Goal: Task Accomplishment & Management: Use online tool/utility

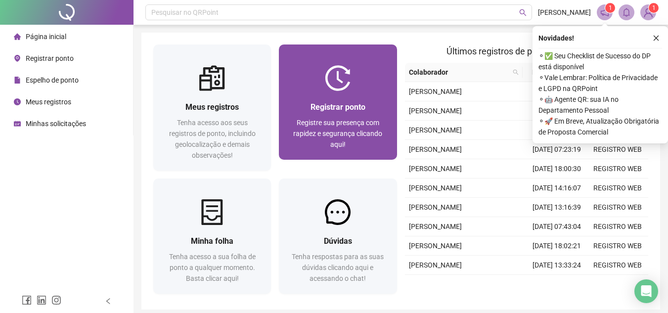
click at [362, 109] on span "Registrar ponto" at bounding box center [338, 106] width 55 height 9
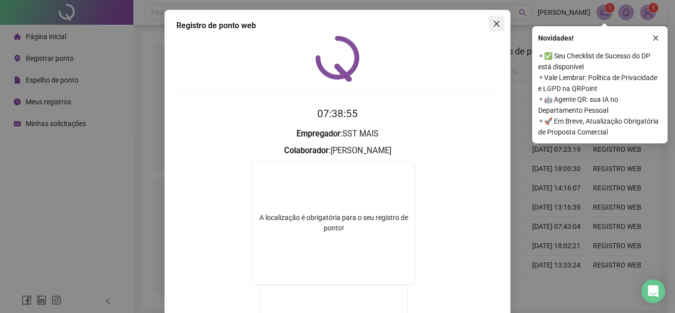
click at [494, 20] on icon "close" at bounding box center [497, 24] width 8 height 8
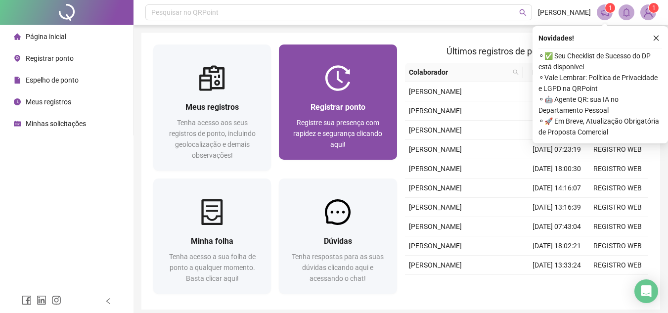
click at [348, 85] on img at bounding box center [338, 78] width 26 height 26
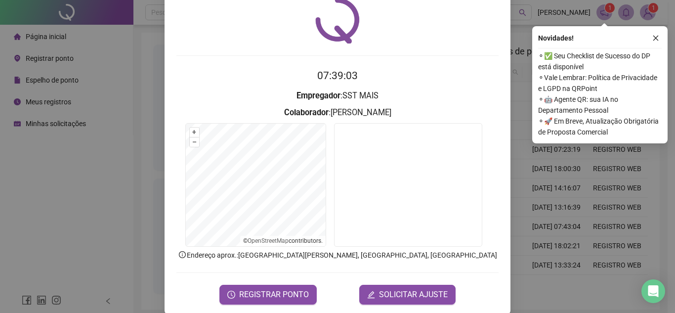
scroll to position [49, 0]
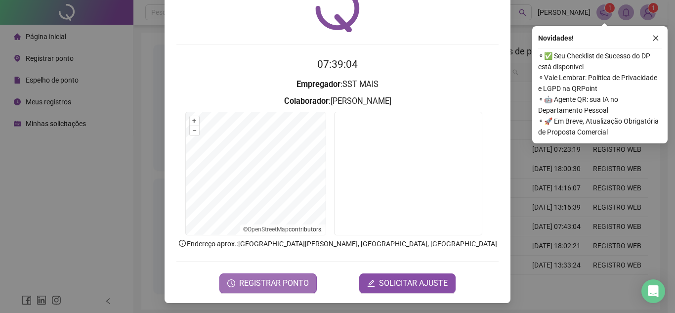
click at [272, 287] on span "REGISTRAR PONTO" at bounding box center [274, 283] width 70 height 12
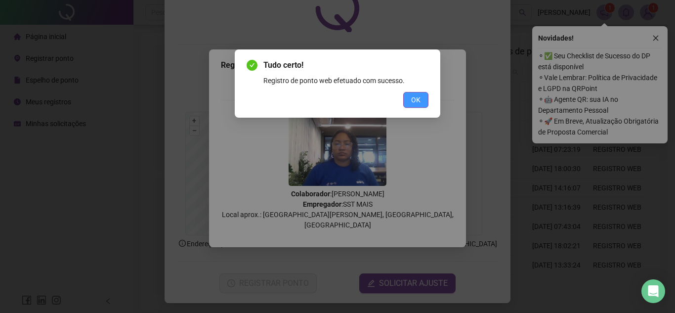
click at [423, 98] on button "OK" at bounding box center [415, 100] width 25 height 16
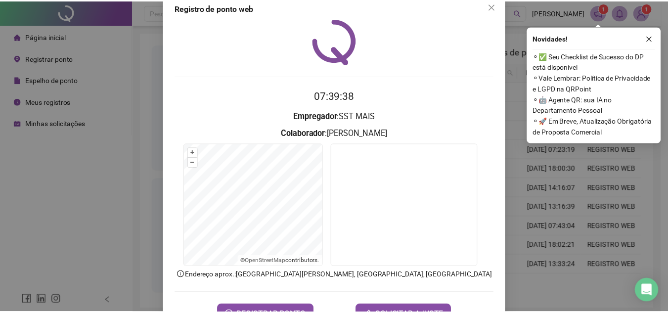
scroll to position [0, 0]
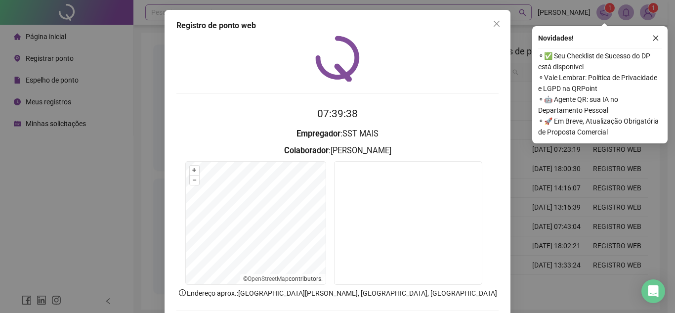
drag, startPoint x: 492, startPoint y: 22, endPoint x: 313, endPoint y: 12, distance: 179.3
click at [493, 22] on icon "close" at bounding box center [497, 24] width 8 height 8
